Goal: Find specific page/section: Find specific page/section

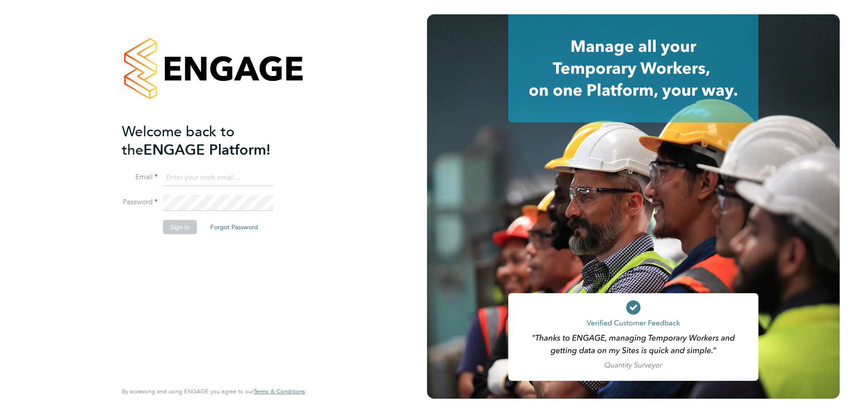
type input "admin@crestplus.com"
click at [174, 225] on button "Sign In" at bounding box center [180, 227] width 34 height 14
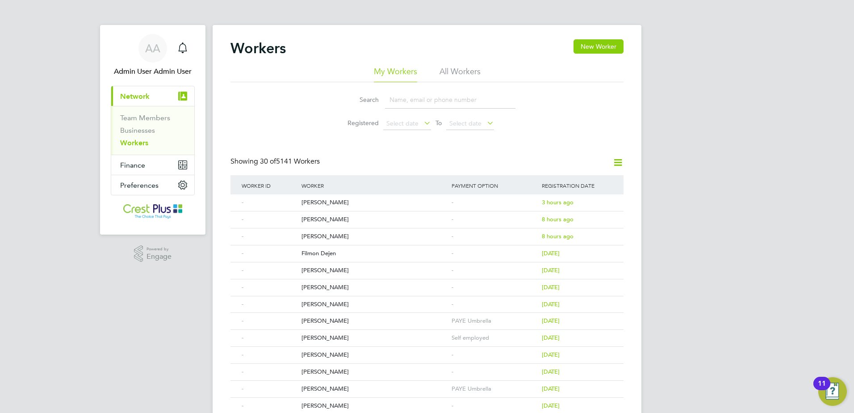
click at [410, 96] on input at bounding box center [450, 99] width 130 height 17
click at [461, 69] on li "All Workers" at bounding box center [459, 74] width 41 height 16
click at [420, 100] on input at bounding box center [450, 99] width 130 height 17
paste input "[PERSON_NAME]"
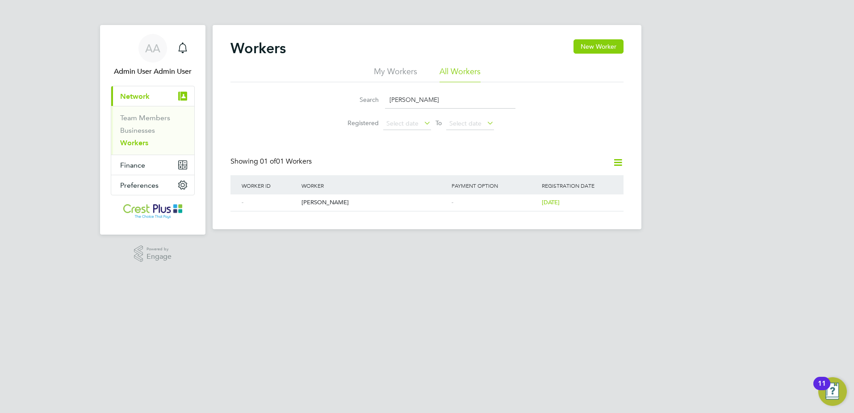
drag, startPoint x: 417, startPoint y: 95, endPoint x: 258, endPoint y: 96, distance: 159.4
click at [258, 96] on div "Search [PERSON_NAME] Registered Select date To Select date" at bounding box center [426, 108] width 393 height 52
paste input "[PERSON_NAME]"
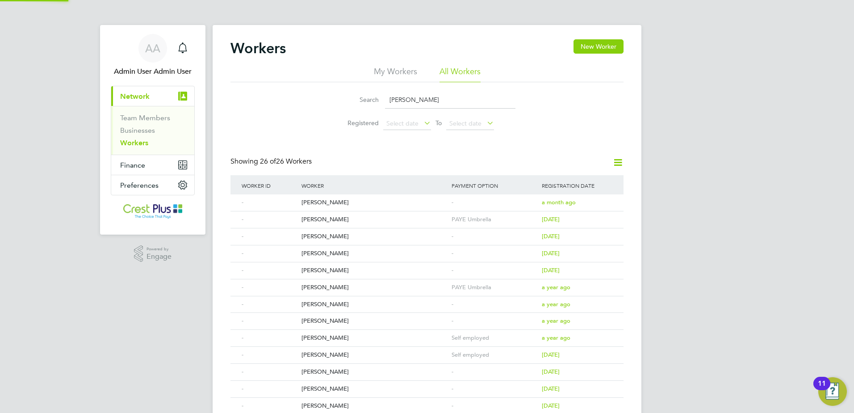
type input "[PERSON_NAME]"
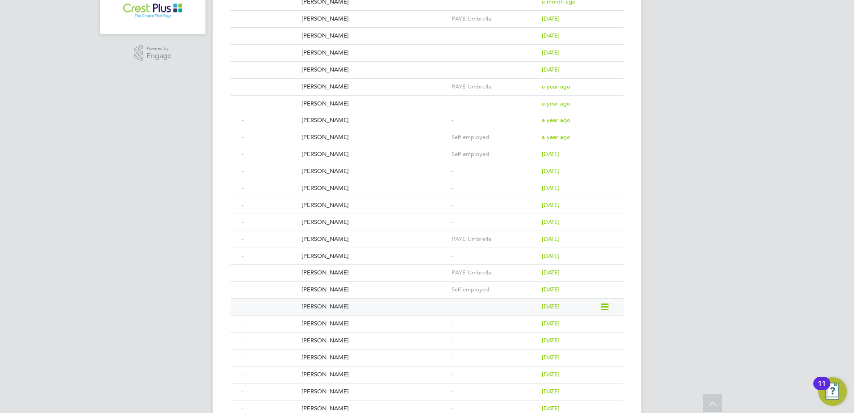
scroll to position [179, 0]
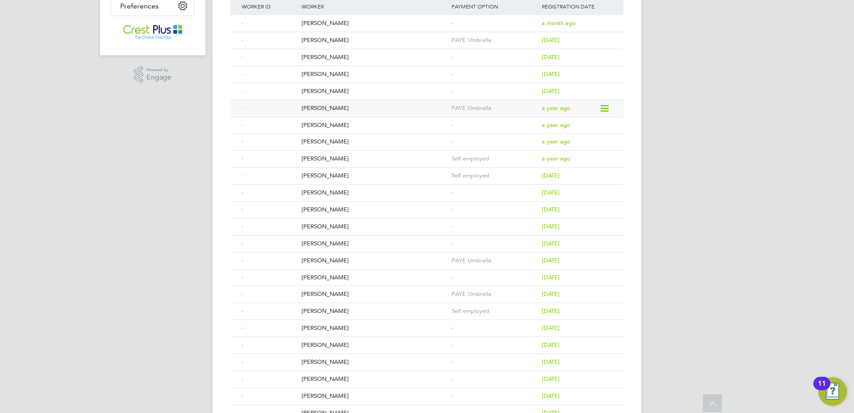
click at [315, 108] on div "[PERSON_NAME]" at bounding box center [374, 108] width 150 height 17
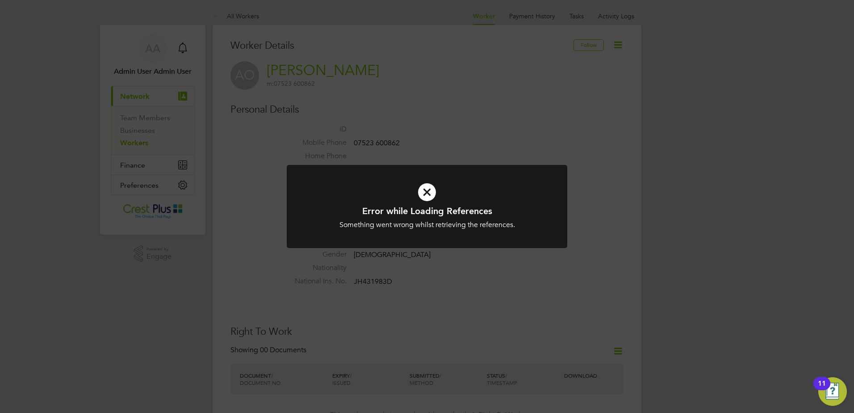
click at [427, 195] on icon at bounding box center [427, 192] width 232 height 35
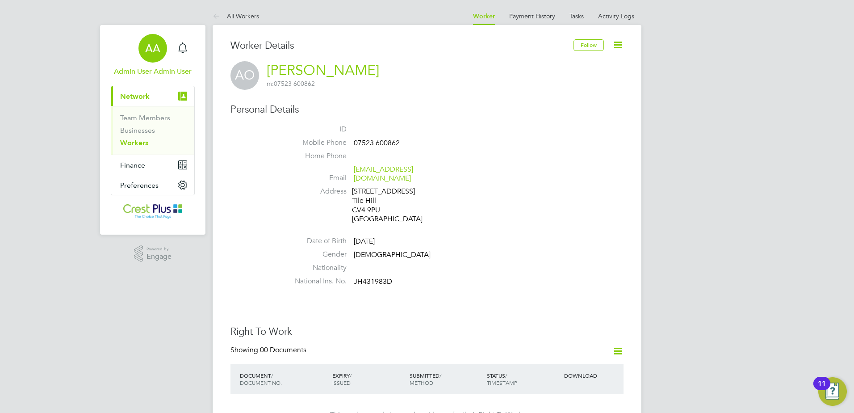
click at [146, 45] on span "AA" at bounding box center [152, 48] width 15 height 12
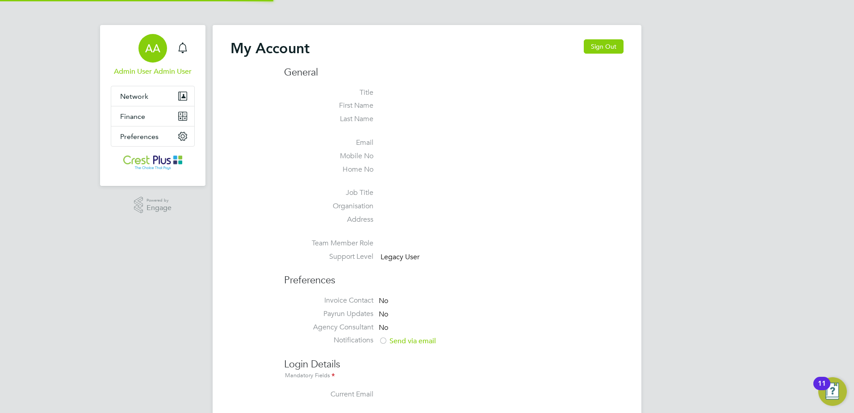
type input "admin@crestplus.com"
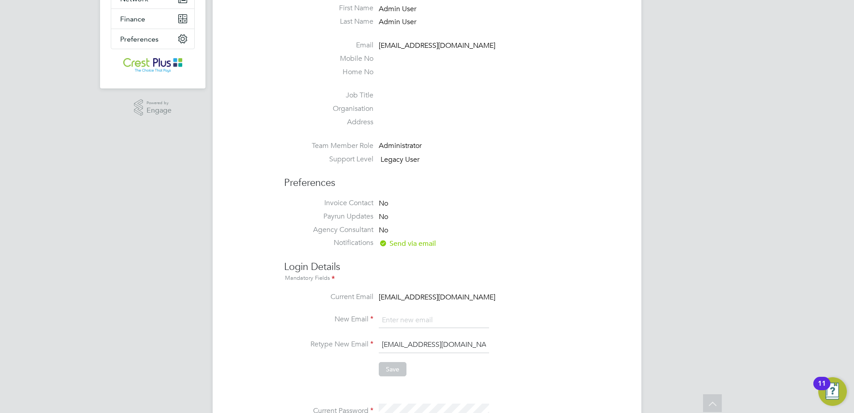
scroll to position [75, 0]
